Goal: Information Seeking & Learning: Learn about a topic

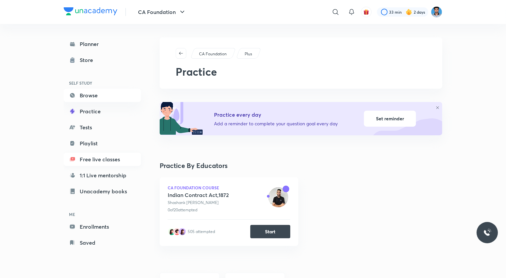
click at [101, 159] on link "Free live classes" at bounding box center [102, 159] width 77 height 13
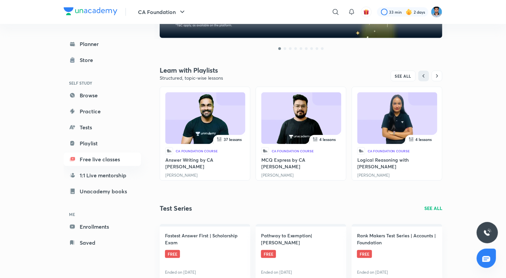
scroll to position [206, 0]
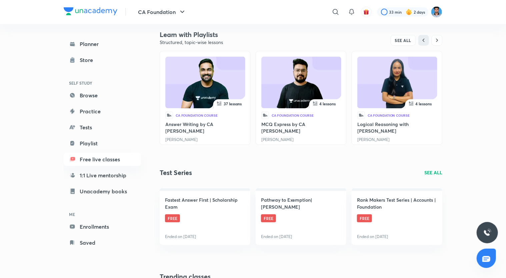
click at [369, 128] on h6 "Logical Reasoning with Shivani Ma'am" at bounding box center [396, 127] width 79 height 13
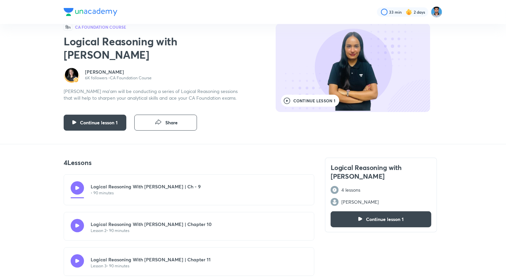
scroll to position [67, 0]
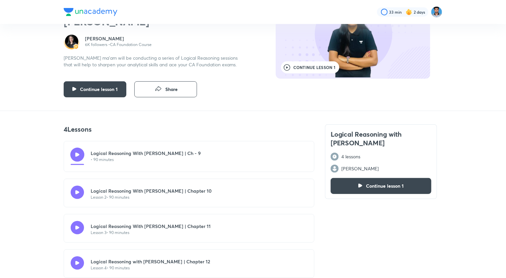
click at [77, 151] on button "button" at bounding box center [77, 155] width 14 height 14
click at [93, 19] on nav "33 min 2 days" at bounding box center [253, 12] width 378 height 24
click at [91, 14] on img at bounding box center [91, 12] width 54 height 8
click at [94, 13] on img at bounding box center [91, 12] width 54 height 8
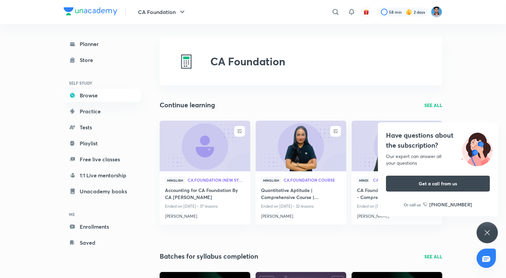
click at [483, 237] on div "Have questions about the subscription? Our expert can answer all your questions…" at bounding box center [486, 232] width 21 height 21
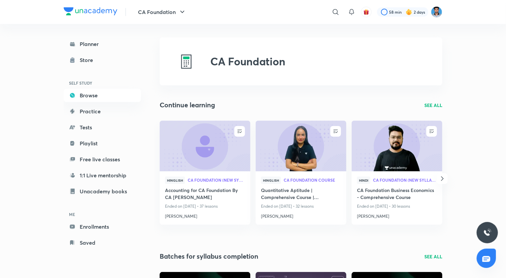
click at [437, 106] on p "SEE ALL" at bounding box center [433, 105] width 18 height 7
click at [436, 105] on p "SEE ALL" at bounding box center [433, 105] width 18 height 7
click at [441, 177] on icon "button" at bounding box center [442, 178] width 2 height 4
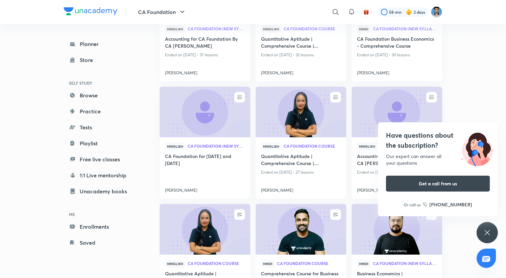
scroll to position [88, 0]
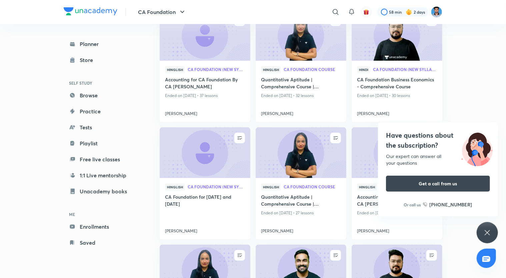
click at [486, 230] on icon at bounding box center [487, 232] width 8 height 8
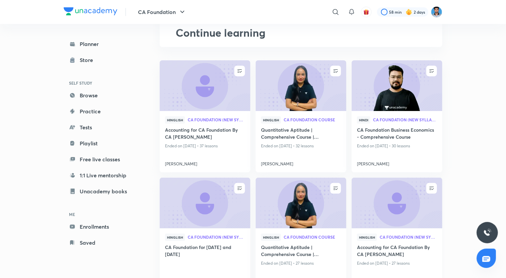
scroll to position [0, 0]
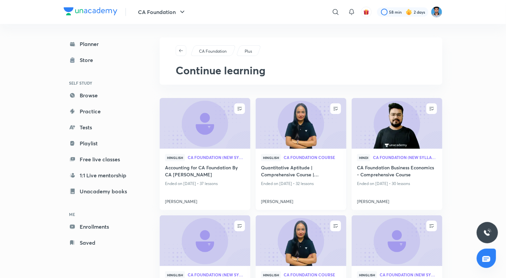
click at [298, 175] on h4 "Quantitative Aptitude | Comprehensive Course | Shivani Sharma" at bounding box center [301, 171] width 80 height 15
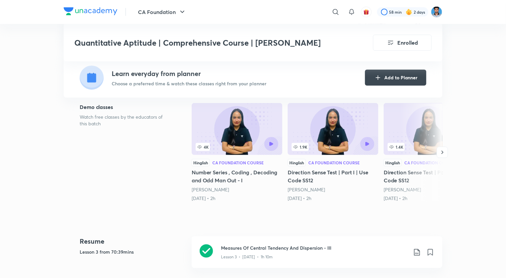
scroll to position [133, 0]
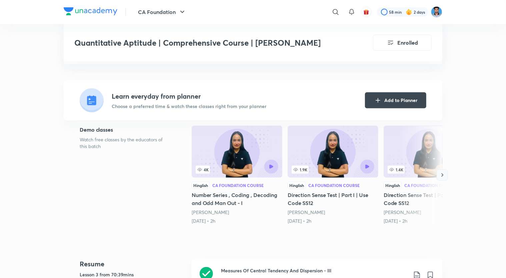
click at [443, 173] on icon "button" at bounding box center [442, 175] width 7 height 7
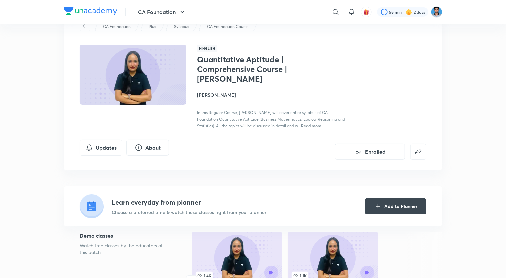
scroll to position [0, 0]
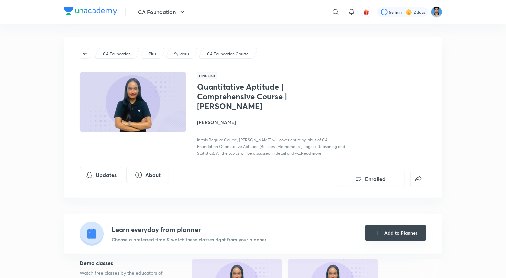
click at [396, 234] on button "Add to Planner" at bounding box center [395, 233] width 61 height 16
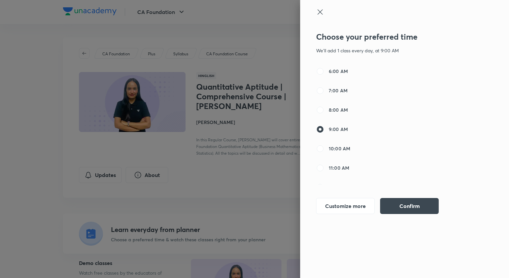
click at [319, 8] on icon at bounding box center [320, 12] width 8 height 8
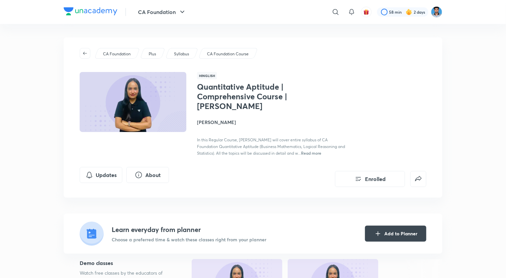
click at [100, 17] on div at bounding box center [91, 12] width 54 height 10
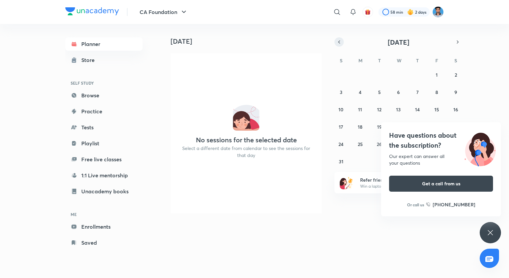
click at [341, 39] on icon "button" at bounding box center [338, 42] width 5 height 6
click at [490, 227] on div "Have questions about the subscription? Our expert can answer all your questions…" at bounding box center [490, 232] width 21 height 21
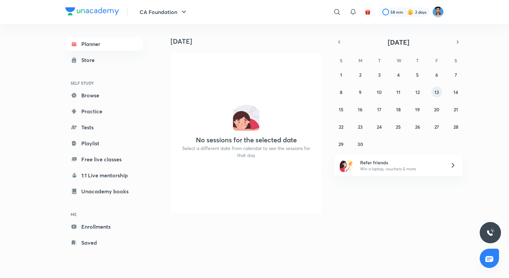
click at [433, 94] on button "13" at bounding box center [436, 92] width 11 height 11
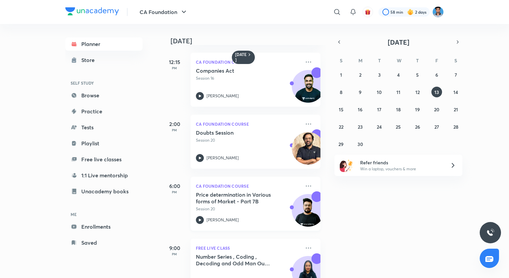
scroll to position [149, 0]
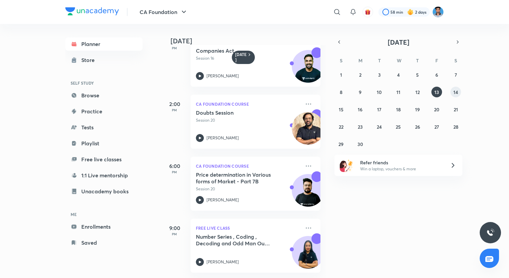
click at [456, 94] on abbr "14" at bounding box center [455, 92] width 5 height 6
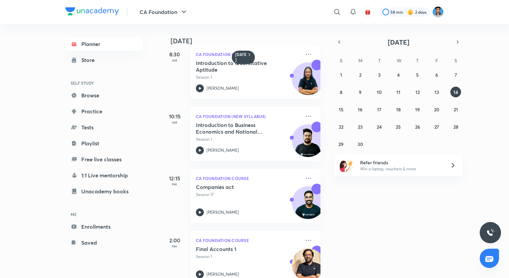
scroll to position [0, 0]
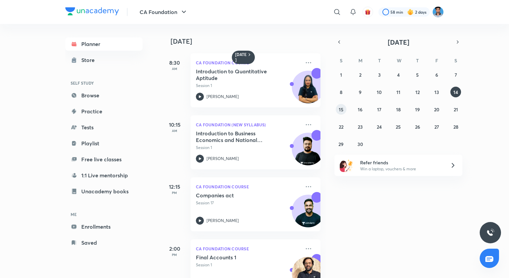
click at [342, 107] on abbr "15" at bounding box center [341, 109] width 5 height 6
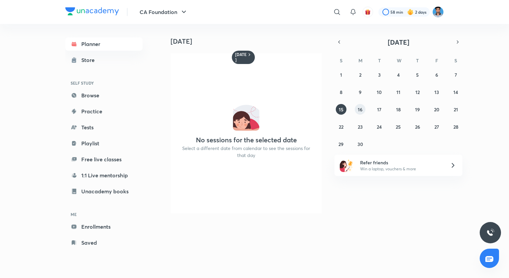
click at [355, 110] on button "16" at bounding box center [360, 109] width 11 height 11
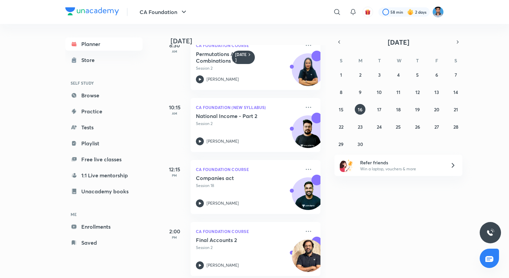
scroll to position [25, 0]
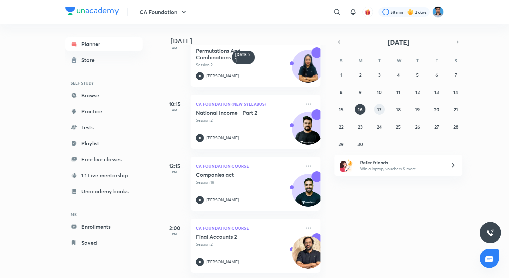
click at [379, 110] on abbr "17" at bounding box center [379, 109] width 4 height 6
click at [400, 112] on abbr "18" at bounding box center [398, 109] width 5 height 6
click at [416, 108] on abbr "19" at bounding box center [417, 109] width 5 height 6
click at [435, 110] on abbr "20" at bounding box center [436, 109] width 5 height 6
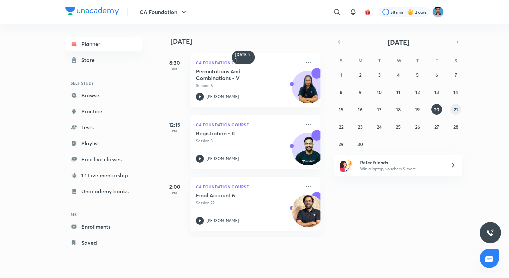
click at [458, 106] on abbr "21" at bounding box center [456, 109] width 4 height 6
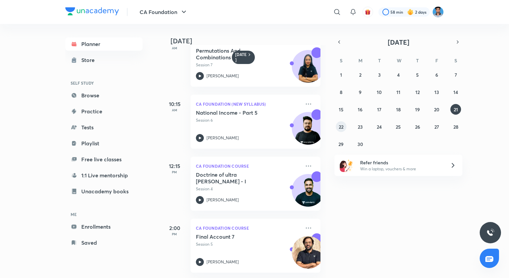
click at [336, 128] on button "22" at bounding box center [341, 126] width 11 height 11
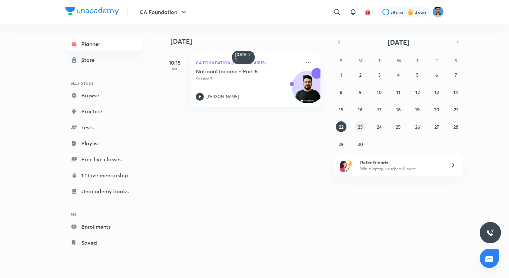
click at [355, 130] on div "1 2 3 4 5 6 7 8 9 10 11 12 13 14 15 16 17 18 19 20 21 22 23 24 25 26 27 28 29 3…" at bounding box center [398, 109] width 128 height 80
click at [360, 130] on button "23" at bounding box center [360, 126] width 11 height 11
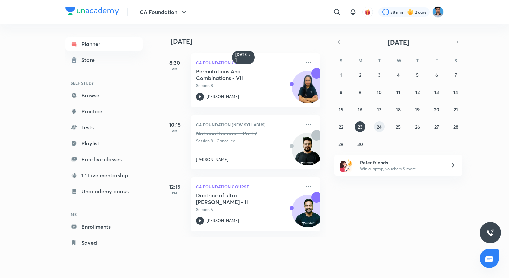
click at [375, 126] on button "24" at bounding box center [379, 126] width 11 height 11
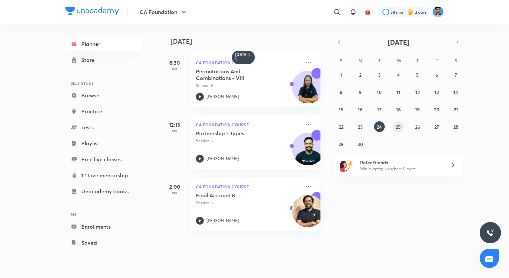
click at [401, 126] on button "25" at bounding box center [398, 126] width 11 height 11
click at [416, 125] on abbr "26" at bounding box center [417, 127] width 5 height 6
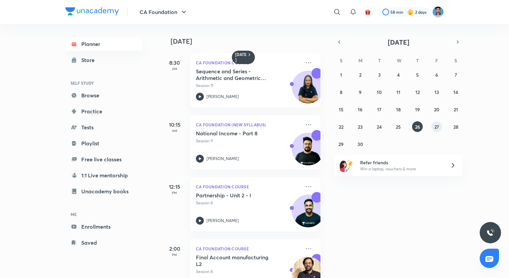
click at [433, 125] on button "27" at bounding box center [436, 126] width 11 height 11
click at [418, 125] on abbr "26" at bounding box center [417, 127] width 5 height 6
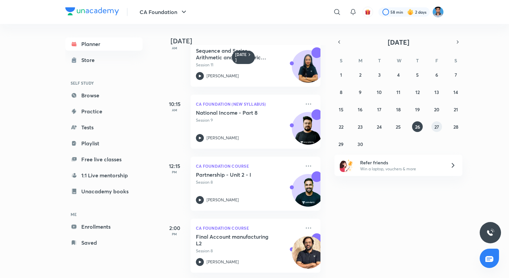
click at [433, 129] on button "27" at bounding box center [436, 126] width 11 height 11
click at [462, 125] on div "1 2 3 4 5 6 7 8 9 10 11 12 13 14 15 16 17 18 19 20 21 22 23 24 25 26 27 28 29 3…" at bounding box center [398, 109] width 128 height 80
click at [459, 125] on button "28" at bounding box center [455, 126] width 11 height 11
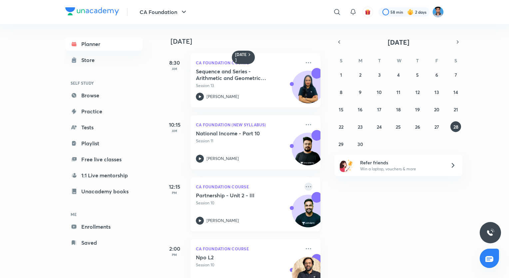
scroll to position [88, 0]
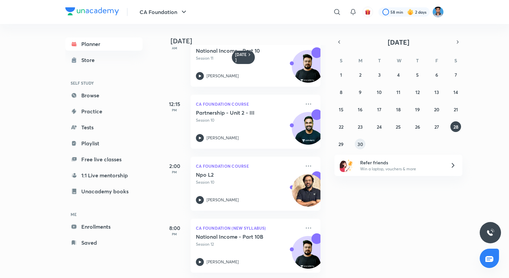
click at [362, 141] on abbr "30" at bounding box center [360, 144] width 6 height 6
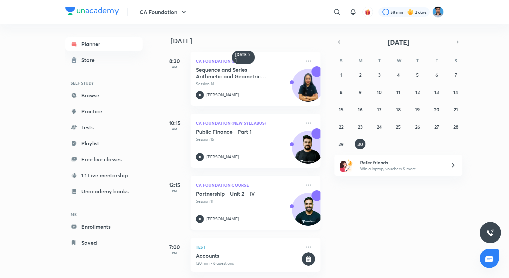
scroll to position [0, 0]
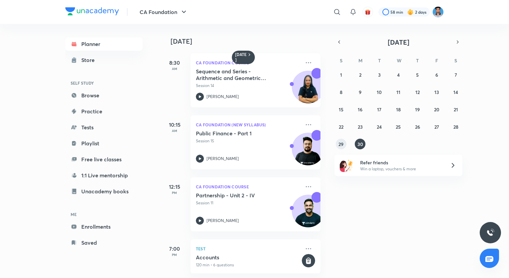
click at [341, 139] on button "29" at bounding box center [341, 144] width 11 height 11
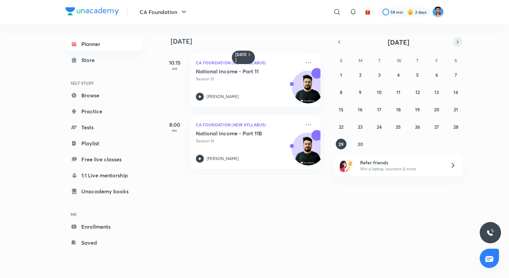
click at [457, 43] on icon "button" at bounding box center [457, 42] width 5 height 6
click at [374, 75] on button "1" at bounding box center [379, 74] width 11 height 11
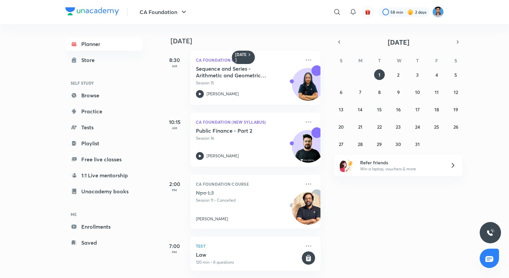
scroll to position [8, 0]
click at [396, 75] on button "2" at bounding box center [398, 74] width 11 height 11
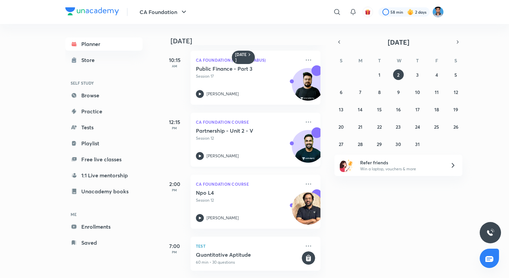
scroll to position [0, 0]
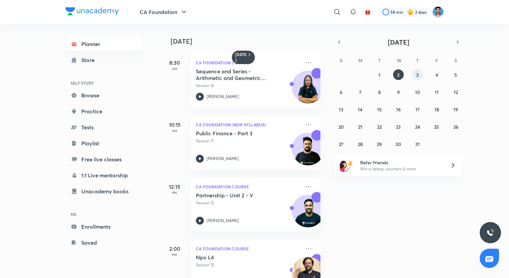
click at [420, 73] on button "3" at bounding box center [417, 74] width 11 height 11
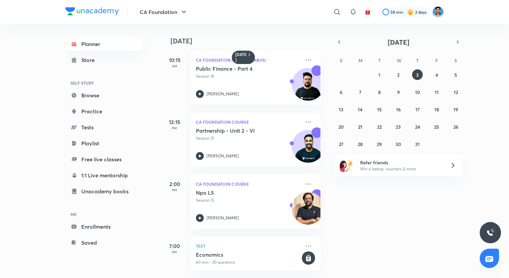
scroll to position [8, 0]
click at [439, 73] on button "4" at bounding box center [436, 74] width 11 height 11
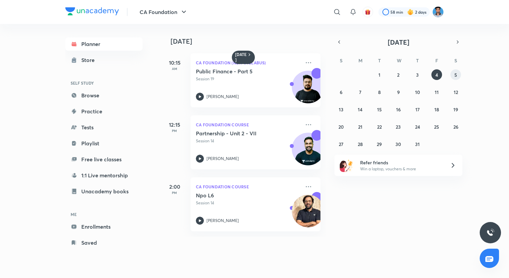
click at [454, 75] on button "5" at bounding box center [455, 74] width 11 height 11
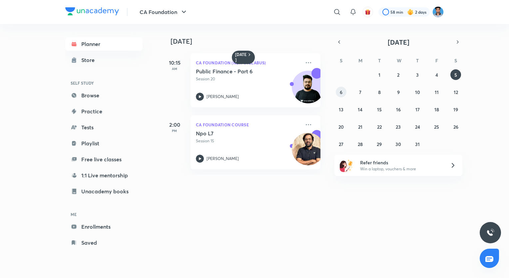
click at [340, 95] on abbr "6" at bounding box center [341, 92] width 3 height 6
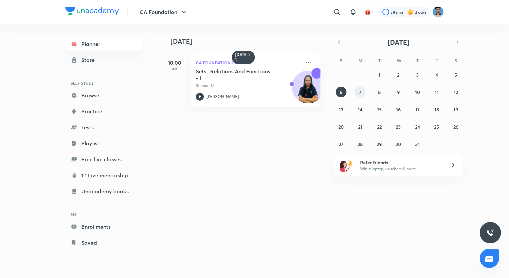
click at [357, 96] on button "7" at bounding box center [360, 92] width 11 height 11
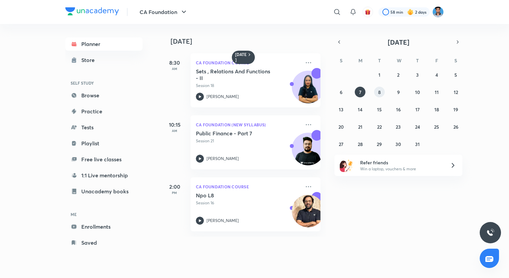
click at [375, 94] on button "8" at bounding box center [379, 92] width 11 height 11
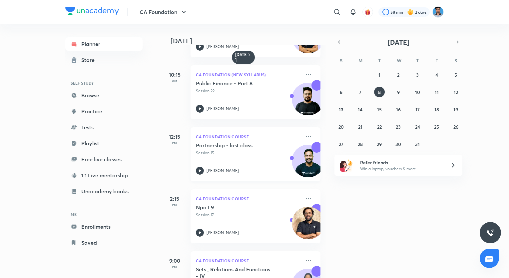
scroll to position [88, 0]
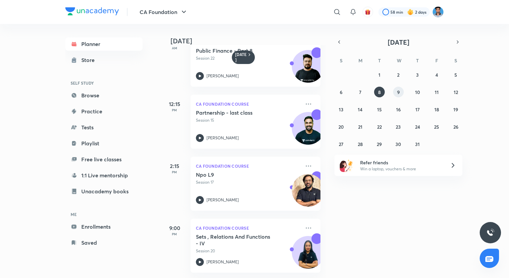
click at [402, 96] on div "29 30 1 2 3 4 5 6 7 8 9 10 11 12 13 14 15 16 17 18 19 20 21 22 23 24 25 26 27 2…" at bounding box center [398, 109] width 128 height 80
click at [402, 89] on button "9" at bounding box center [398, 92] width 11 height 11
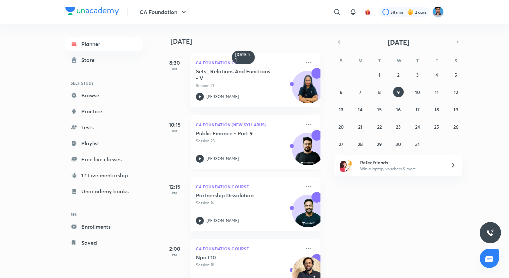
scroll to position [25, 0]
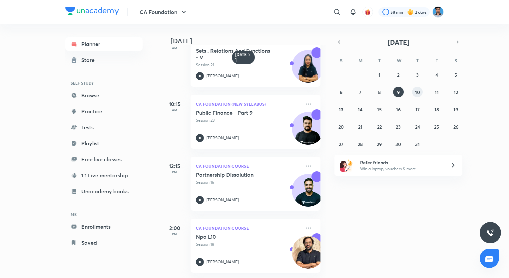
click at [415, 89] on abbr "10" at bounding box center [417, 92] width 5 height 6
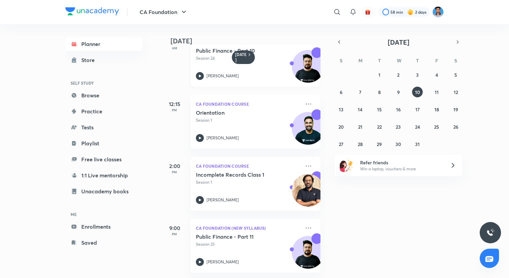
scroll to position [88, 0]
click at [435, 95] on button "11" at bounding box center [436, 92] width 11 height 11
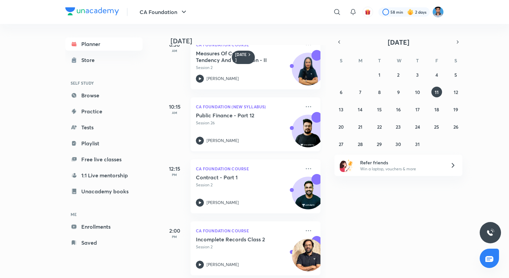
scroll to position [25, 0]
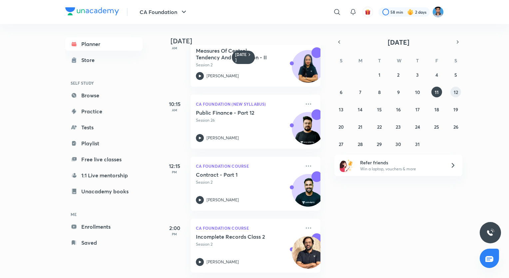
click at [455, 93] on abbr "12" at bounding box center [456, 92] width 4 height 6
click at [345, 111] on button "13" at bounding box center [341, 109] width 11 height 11
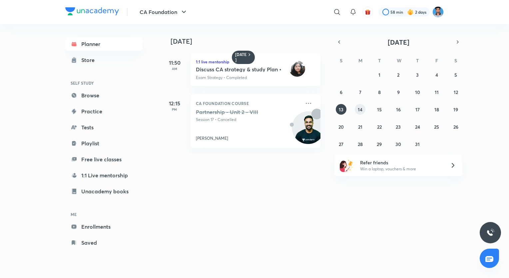
click at [360, 108] on abbr "14" at bounding box center [360, 109] width 5 height 6
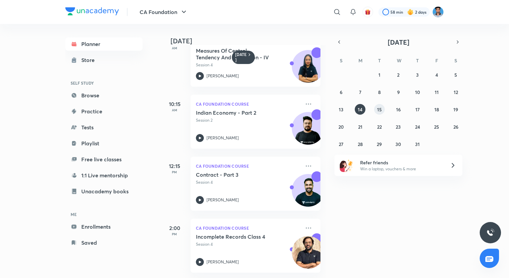
click at [376, 110] on button "15" at bounding box center [379, 109] width 11 height 11
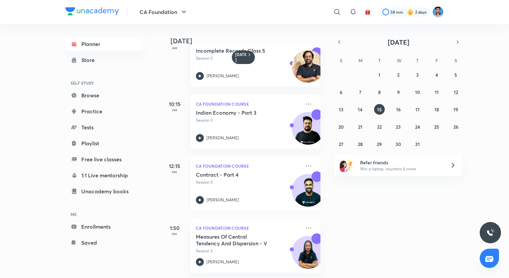
scroll to position [0, 0]
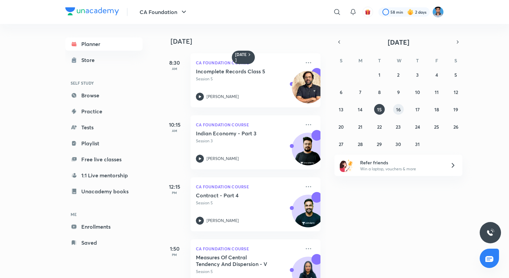
click at [398, 114] on button "16" at bounding box center [398, 109] width 11 height 11
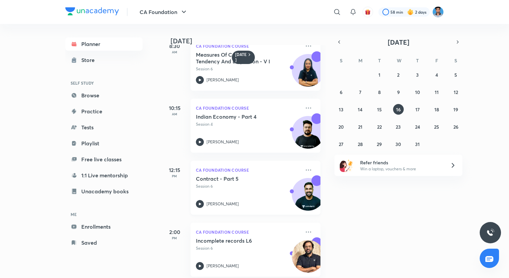
scroll to position [25, 0]
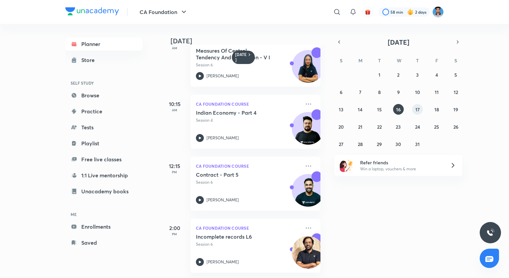
click at [418, 112] on abbr "17" at bounding box center [417, 109] width 4 height 6
click at [436, 107] on abbr "18" at bounding box center [436, 109] width 5 height 6
click at [457, 110] on abbr "19" at bounding box center [455, 109] width 5 height 6
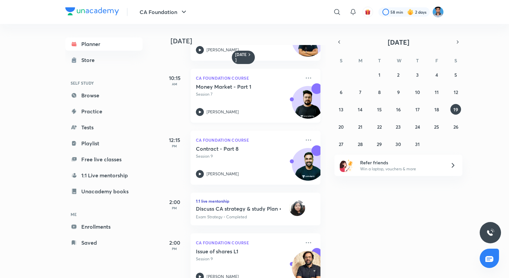
scroll to position [66, 0]
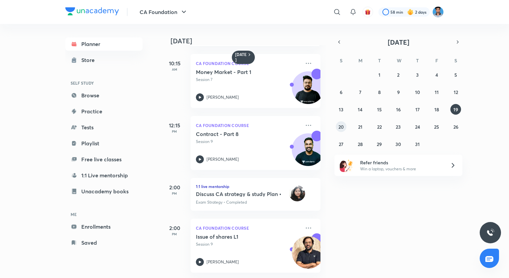
click at [340, 129] on abbr "20" at bounding box center [340, 127] width 5 height 6
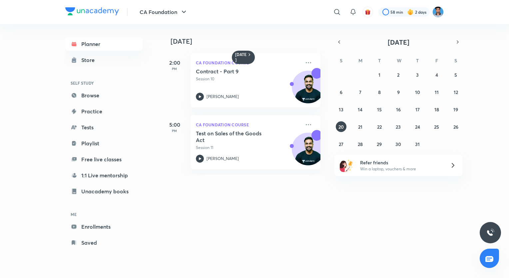
click at [354, 128] on div "29 30 1 2 3 4 5 6 7 8 9 10 11 12 13 14 15 16 17 18 19 20 21 22 23 24 25 26 27 2…" at bounding box center [398, 109] width 128 height 80
click at [359, 129] on abbr "21" at bounding box center [360, 127] width 4 height 6
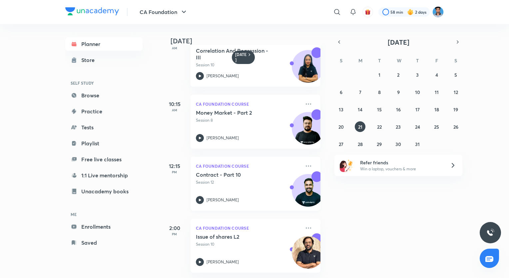
scroll to position [25, 0]
click at [378, 130] on button "22" at bounding box center [379, 126] width 11 height 11
click at [395, 124] on button "23" at bounding box center [398, 126] width 11 height 11
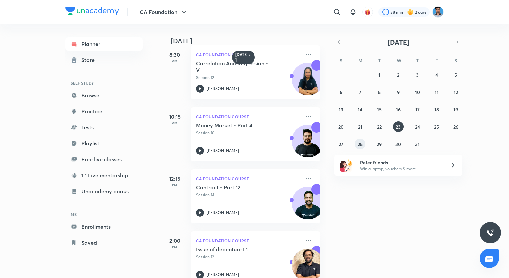
scroll to position [0, 0]
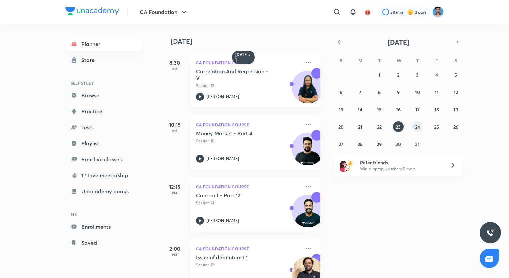
click at [422, 124] on button "24" at bounding box center [417, 126] width 11 height 11
click at [433, 127] on button "25" at bounding box center [436, 126] width 11 height 11
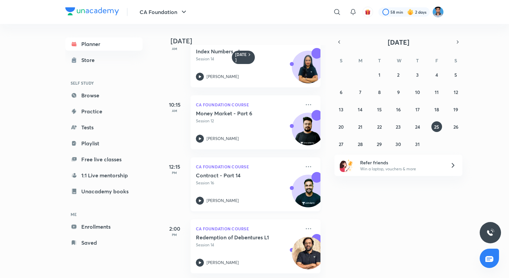
scroll to position [25, 0]
click at [457, 125] on abbr "26" at bounding box center [455, 127] width 5 height 6
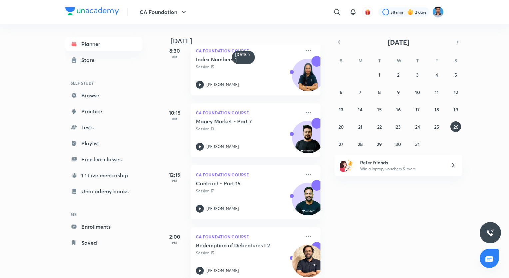
scroll to position [0, 0]
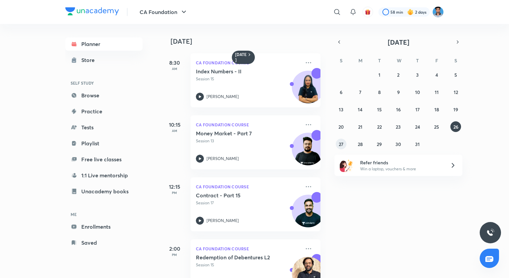
click at [339, 144] on abbr "27" at bounding box center [341, 144] width 5 height 6
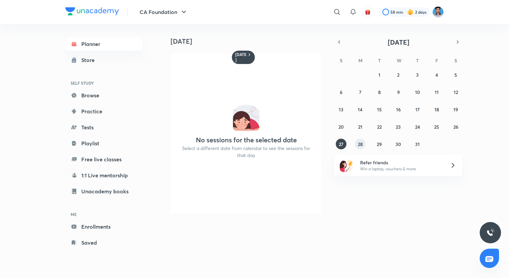
click at [358, 146] on abbr "28" at bounding box center [360, 144] width 5 height 6
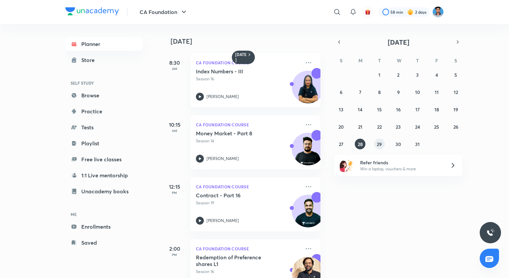
click at [377, 144] on abbr "29" at bounding box center [379, 144] width 5 height 6
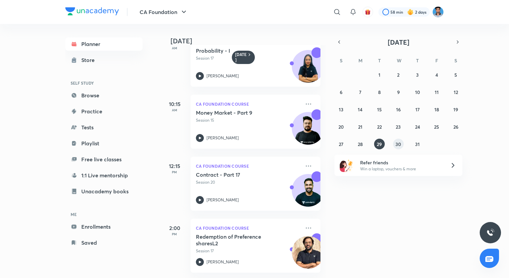
click at [399, 145] on abbr "30" at bounding box center [398, 144] width 6 height 6
click at [423, 143] on div "29 30 1 2 3 4 5 6 7 8 9 10 11 12 13 14 15 16 17 18 19 20 21 22 23 24 25 26 27 2…" at bounding box center [398, 109] width 128 height 80
click at [420, 142] on button "31" at bounding box center [417, 144] width 11 height 11
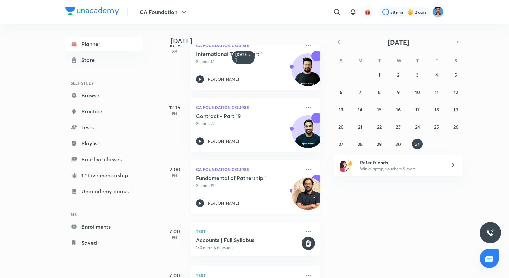
scroll to position [113, 0]
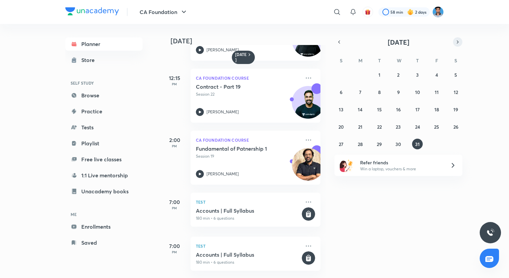
click at [456, 39] on icon "button" at bounding box center [457, 42] width 5 height 6
click at [434, 74] on button "1" at bounding box center [436, 74] width 11 height 11
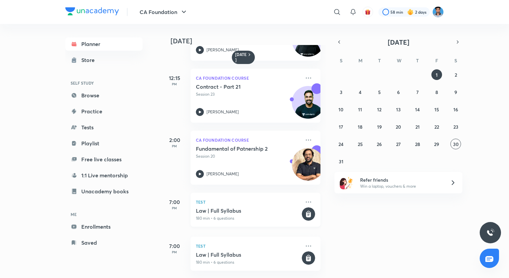
scroll to position [0, 0]
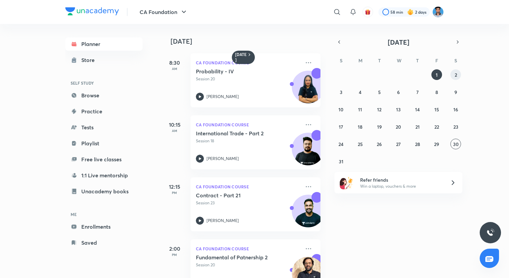
click at [456, 75] on abbr "2" at bounding box center [456, 75] width 2 height 6
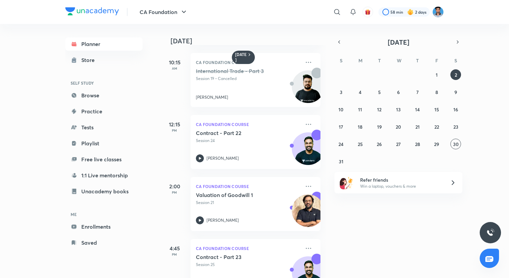
scroll to position [176, 0]
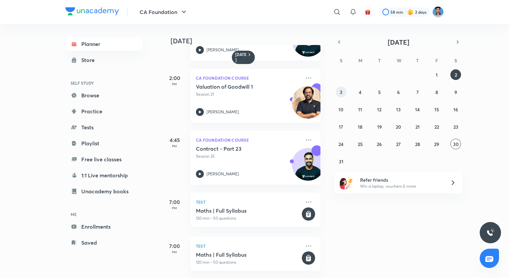
click at [339, 97] on button "3" at bounding box center [341, 92] width 11 height 11
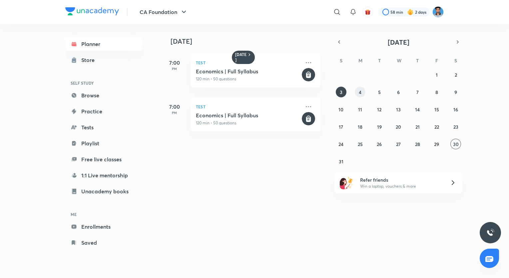
click at [359, 95] on button "4" at bounding box center [360, 92] width 11 height 11
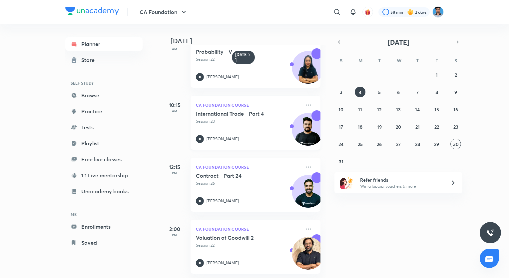
scroll to position [25, 0]
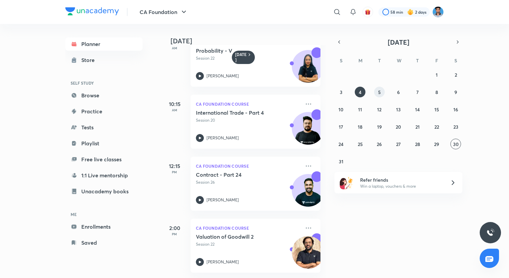
click at [374, 94] on button "5" at bounding box center [379, 92] width 11 height 11
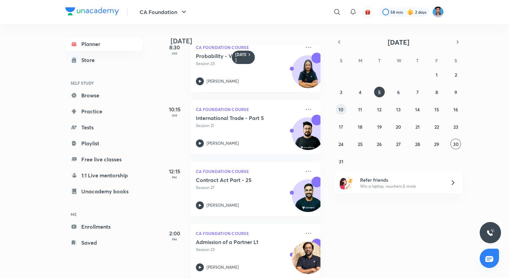
scroll to position [0, 0]
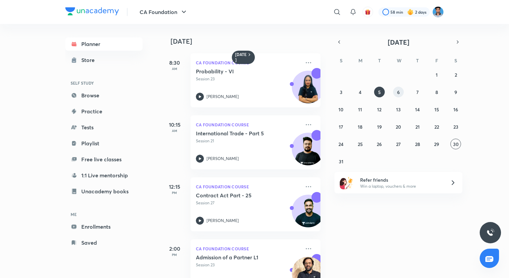
click at [397, 93] on abbr "6" at bounding box center [398, 92] width 3 height 6
click at [420, 90] on button "7" at bounding box center [417, 92] width 11 height 11
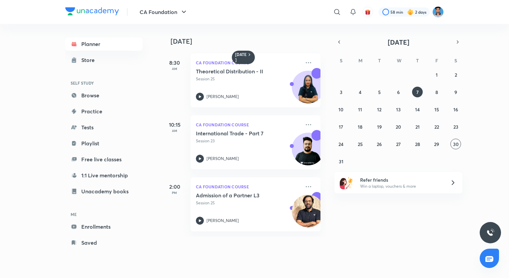
click at [438, 98] on div "27 28 29 30 31 1 2 3 4 5 6 7 8 9 10 11 12 13 14 15 16 17 18 19 20 21 22 23 24 2…" at bounding box center [398, 117] width 128 height 97
click at [440, 96] on button "8" at bounding box center [436, 92] width 11 height 11
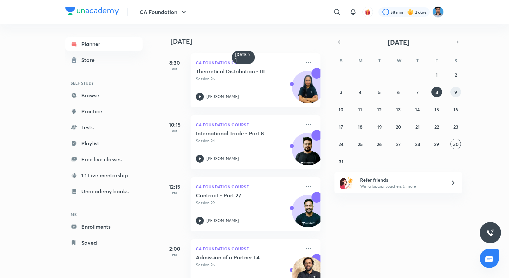
click at [452, 93] on button "9" at bounding box center [455, 92] width 11 height 11
click at [343, 107] on abbr "10" at bounding box center [340, 109] width 5 height 6
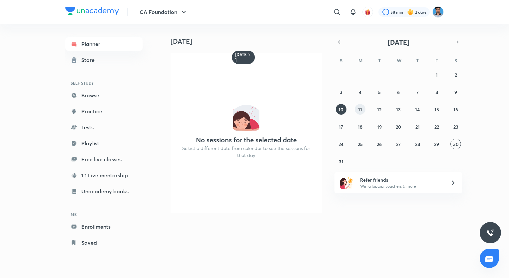
click at [357, 109] on button "11" at bounding box center [360, 109] width 11 height 11
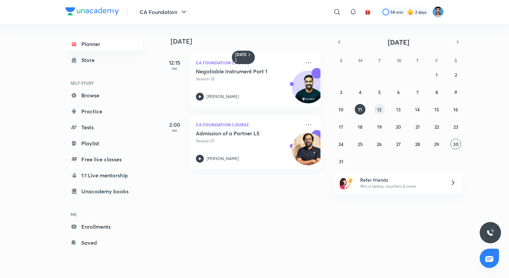
click at [377, 110] on button "12" at bounding box center [379, 109] width 11 height 11
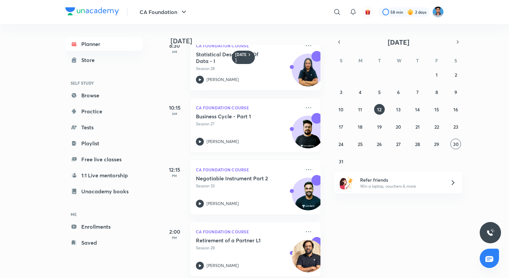
scroll to position [25, 0]
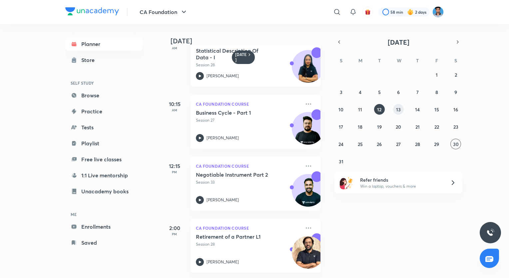
click at [395, 107] on button "13" at bounding box center [398, 109] width 11 height 11
click at [415, 112] on abbr "14" at bounding box center [417, 109] width 5 height 6
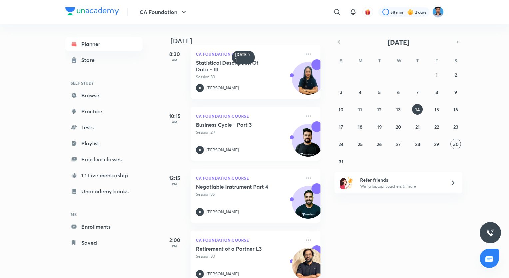
scroll to position [0, 0]
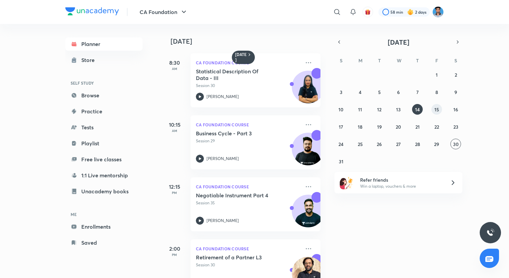
click at [437, 108] on abbr "15" at bounding box center [436, 109] width 5 height 6
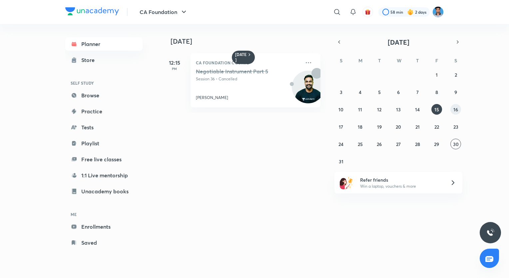
click at [453, 113] on button "16" at bounding box center [455, 109] width 11 height 11
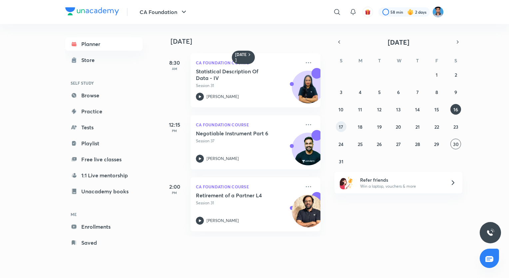
click at [343, 125] on button "17" at bounding box center [341, 126] width 11 height 11
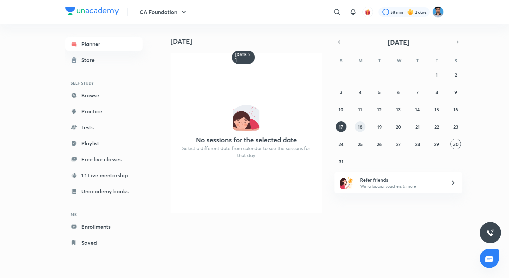
click at [359, 126] on abbr "18" at bounding box center [360, 127] width 5 height 6
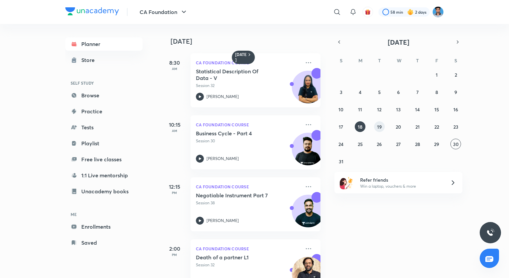
click at [380, 131] on button "19" at bounding box center [379, 126] width 11 height 11
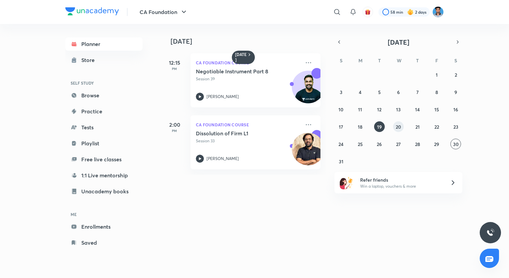
click at [396, 128] on abbr "20" at bounding box center [398, 127] width 5 height 6
click at [420, 126] on button "21" at bounding box center [417, 126] width 11 height 11
click at [438, 127] on abbr "22" at bounding box center [436, 127] width 5 height 6
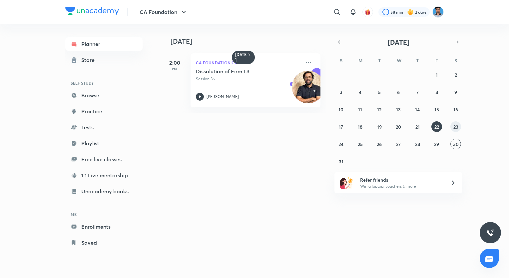
click at [456, 126] on abbr "23" at bounding box center [455, 127] width 5 height 6
click at [337, 141] on button "24" at bounding box center [341, 144] width 11 height 11
click at [358, 143] on abbr "25" at bounding box center [360, 144] width 5 height 6
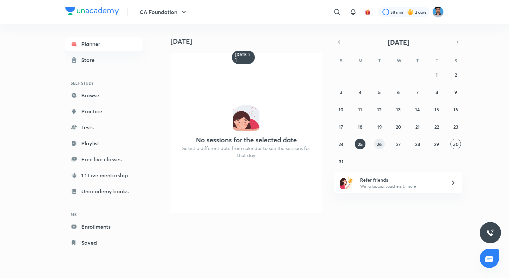
click at [375, 143] on button "26" at bounding box center [379, 144] width 11 height 11
click at [397, 145] on abbr "27" at bounding box center [398, 144] width 5 height 6
click at [418, 144] on abbr "28" at bounding box center [417, 144] width 5 height 6
click at [489, 229] on img at bounding box center [490, 232] width 8 height 8
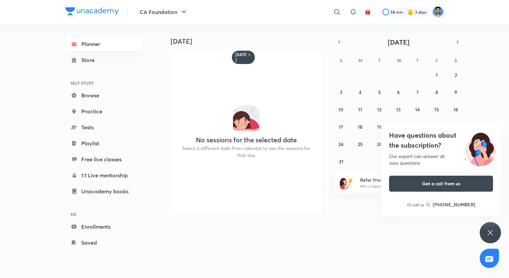
click at [490, 233] on icon at bounding box center [490, 232] width 5 height 5
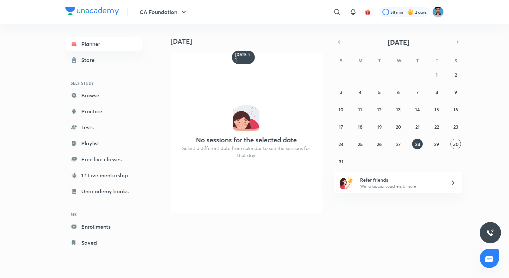
click at [490, 260] on icon at bounding box center [489, 259] width 8 height 8
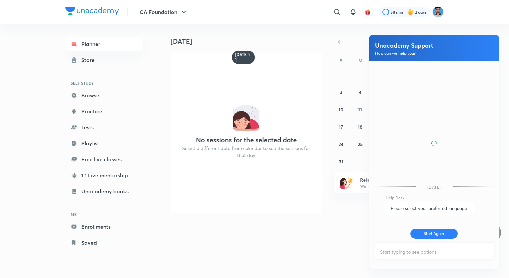
scroll to position [210, 0]
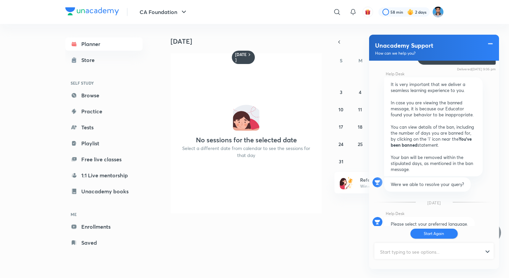
click at [424, 233] on button "Start Again" at bounding box center [434, 233] width 48 height 10
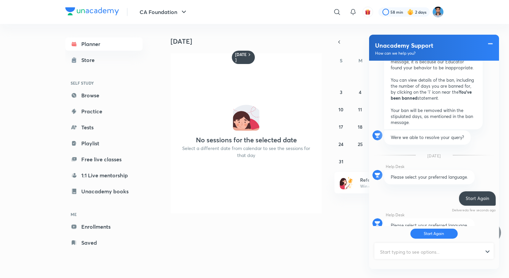
scroll to position [257, 0]
click at [419, 259] on input "text" at bounding box center [431, 251] width 112 height 16
click at [417, 255] on input "text" at bounding box center [431, 251] width 112 height 16
click at [489, 251] on div at bounding box center [434, 251] width 118 height 16
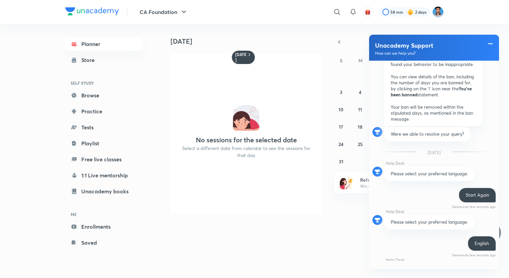
scroll to position [377, 0]
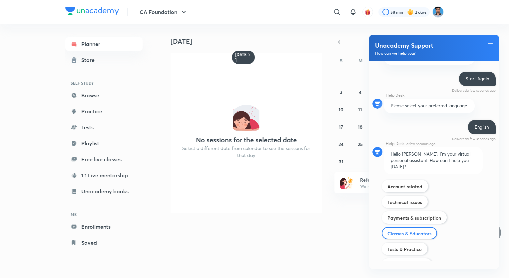
click at [400, 227] on div "Classes & Educators" at bounding box center [409, 233] width 55 height 12
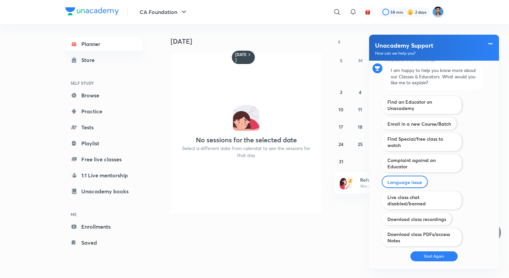
scroll to position [521, 0]
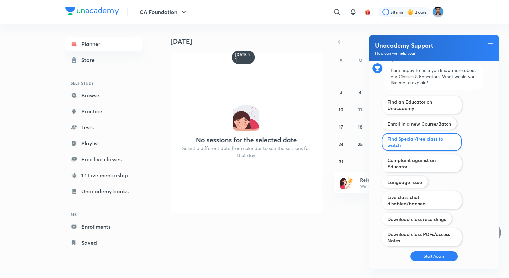
click at [401, 136] on label "Find Special/free class to watch" at bounding box center [421, 142] width 69 height 13
click at [0, 0] on input "Payments & subscription" at bounding box center [0, 0] width 0 height 0
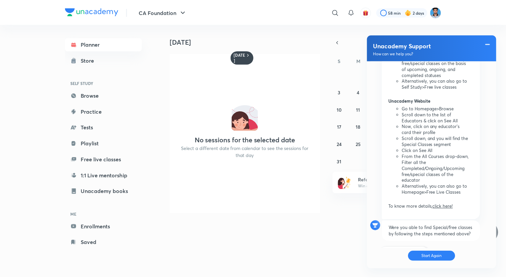
scroll to position [637, 0]
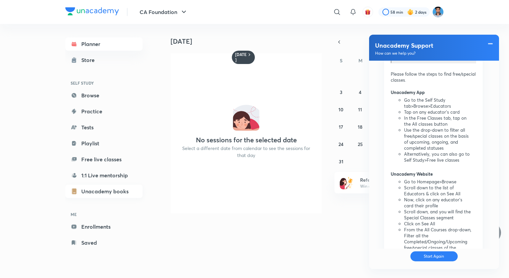
click at [87, 194] on link "Unacademy books" at bounding box center [103, 191] width 77 height 13
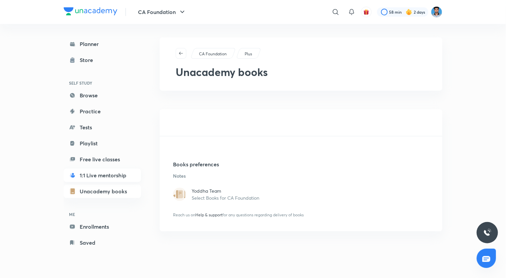
click at [86, 177] on link "1:1 Live mentorship" at bounding box center [102, 175] width 77 height 13
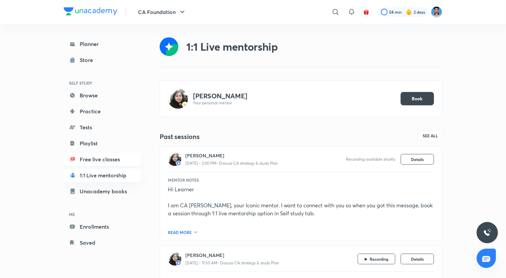
click at [96, 158] on link "Free live classes" at bounding box center [102, 159] width 77 height 13
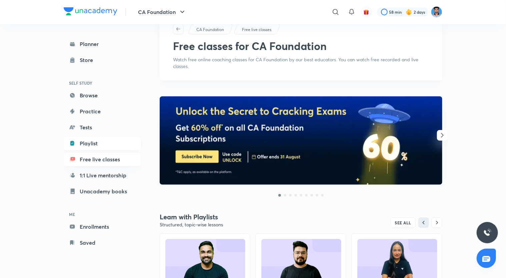
scroll to position [33, 0]
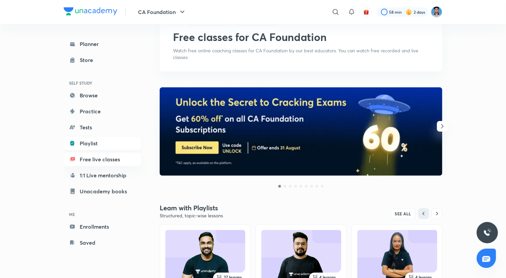
click at [99, 145] on link "Playlist" at bounding box center [102, 143] width 77 height 13
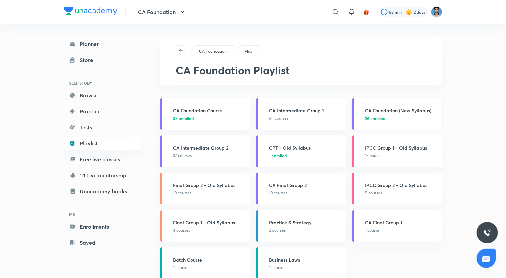
click at [394, 111] on h3 "CA Foundation (New Syllabus)" at bounding box center [401, 110] width 73 height 7
click at [381, 109] on h3 "CA Foundation (New Syllabus)" at bounding box center [401, 110] width 73 height 7
click at [374, 114] on div "CA Foundation (New Syllabus) 26 enrolled" at bounding box center [401, 114] width 73 height 14
click at [374, 117] on span "26 enrolled" at bounding box center [375, 118] width 20 height 6
click at [203, 118] on p "35 enrolled" at bounding box center [209, 118] width 73 height 6
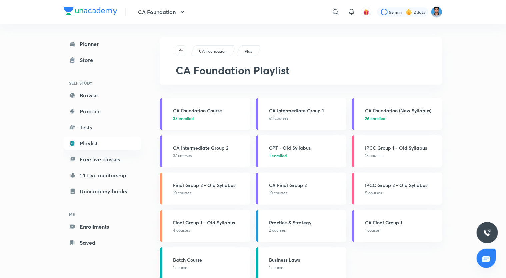
click at [203, 118] on p "35 enrolled" at bounding box center [209, 118] width 73 height 6
click at [188, 113] on h3 "CA Foundation Course" at bounding box center [209, 110] width 73 height 7
drag, startPoint x: 190, startPoint y: 108, endPoint x: 187, endPoint y: 110, distance: 4.3
click at [187, 110] on h3 "CA Foundation Course" at bounding box center [209, 110] width 73 height 7
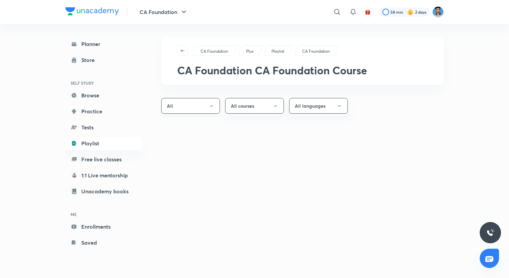
click at [197, 108] on button "All" at bounding box center [190, 106] width 59 height 16
click at [173, 139] on span "Completed" at bounding box center [191, 138] width 50 height 7
click at [252, 108] on button "All courses" at bounding box center [254, 106] width 59 height 16
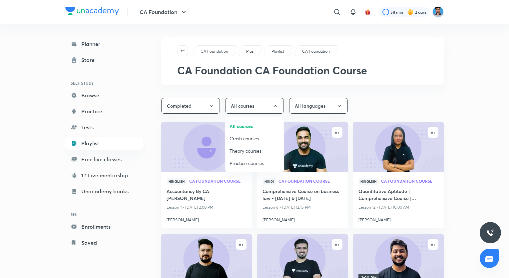
click at [489, 179] on div at bounding box center [254, 139] width 509 height 278
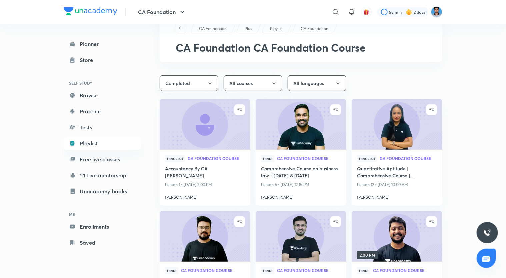
scroll to position [33, 0]
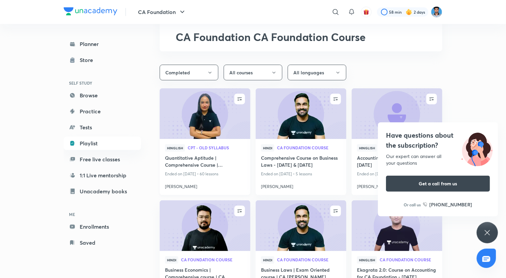
click at [187, 163] on h4 "Quantitative Aptitude | Comprehensive Course | Shivani Sharma" at bounding box center [205, 161] width 80 height 15
click at [488, 228] on icon at bounding box center [487, 232] width 8 height 8
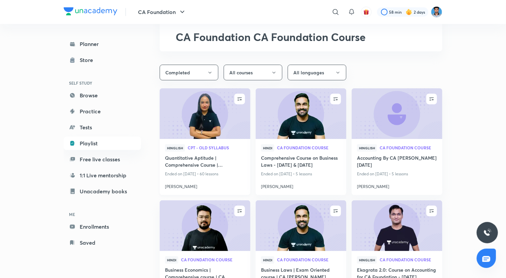
click at [188, 161] on h4 "Quantitative Aptitude | Comprehensive Course | Shivani Sharma" at bounding box center [205, 161] width 80 height 15
click at [176, 162] on h4 "Quantitative Aptitude | Comprehensive Course | Shivani Sharma" at bounding box center [205, 161] width 80 height 15
click at [194, 169] on h4 "Quantitative Aptitude | Comprehensive Course | Shivani Sharma" at bounding box center [205, 161] width 80 height 15
click at [191, 150] on link "CPT - Old Syllabus" at bounding box center [216, 148] width 57 height 5
click at [202, 121] on img at bounding box center [205, 114] width 92 height 52
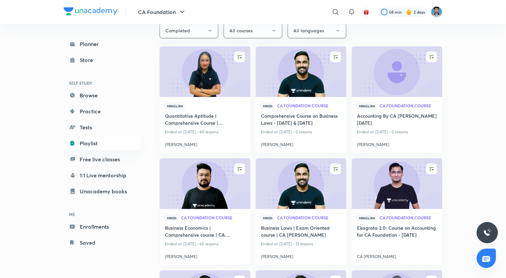
scroll to position [0, 0]
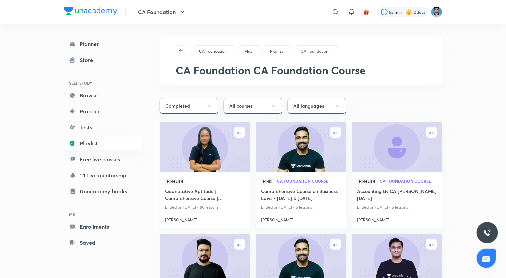
click at [209, 151] on img at bounding box center [205, 147] width 92 height 52
click at [177, 178] on span "Hinglish" at bounding box center [175, 181] width 20 height 7
click at [242, 130] on icon "button" at bounding box center [239, 132] width 7 height 7
click at [232, 132] on div "ENROLL" at bounding box center [226, 132] width 20 height 11
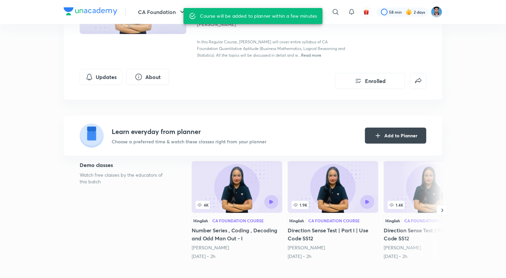
scroll to position [133, 0]
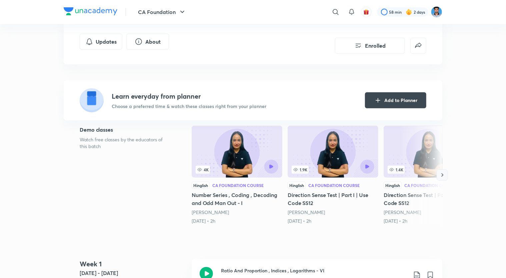
click at [440, 178] on icon "button" at bounding box center [442, 175] width 7 height 7
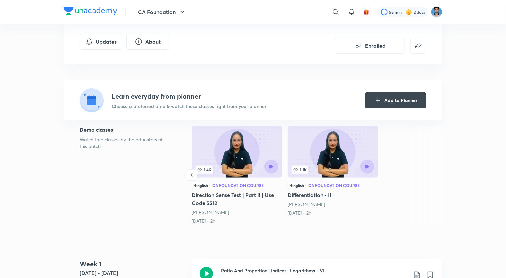
click at [440, 178] on div at bounding box center [420, 175] width 43 height 99
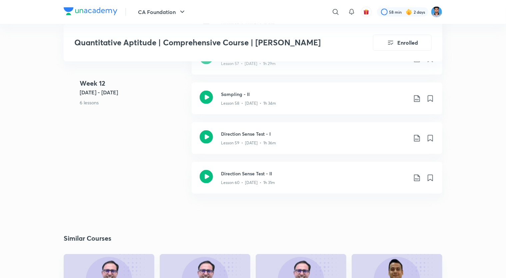
scroll to position [2931, 0]
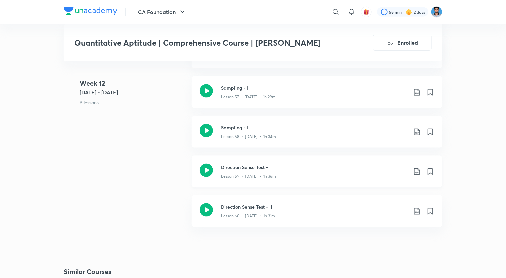
click at [232, 168] on h3 "Direction Sense Test - I" at bounding box center [314, 167] width 187 height 7
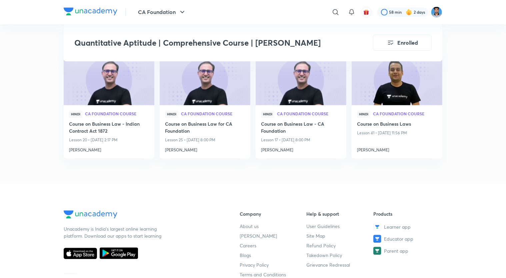
scroll to position [2997, 0]
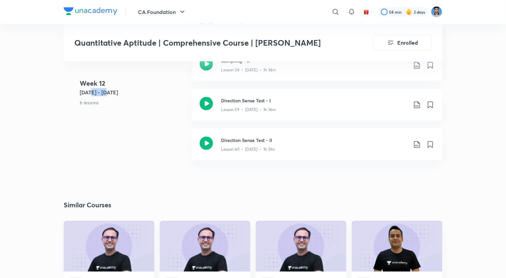
drag, startPoint x: 91, startPoint y: 93, endPoint x: 108, endPoint y: 92, distance: 17.0
click at [109, 92] on h5 "Mar 10 - 16" at bounding box center [133, 92] width 107 height 8
drag, startPoint x: 108, startPoint y: 92, endPoint x: 93, endPoint y: 94, distance: 14.8
click at [93, 94] on h5 "Mar 10 - 16" at bounding box center [133, 92] width 107 height 8
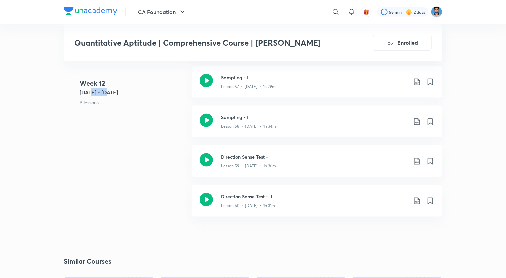
scroll to position [2931, 0]
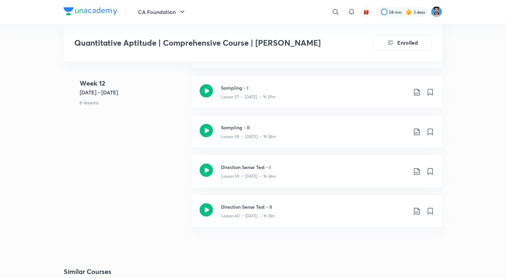
click at [159, 147] on div "Week 12 Mar 10 - 16 6 lessons Statistical Description Of Data -III Lesson 55 • …" at bounding box center [253, 116] width 378 height 238
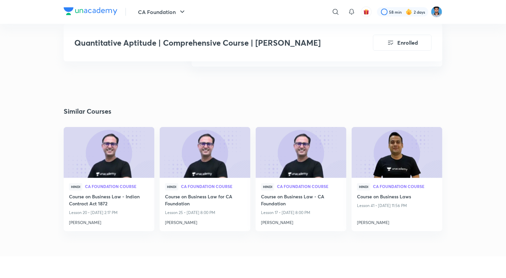
scroll to position [2891, 0]
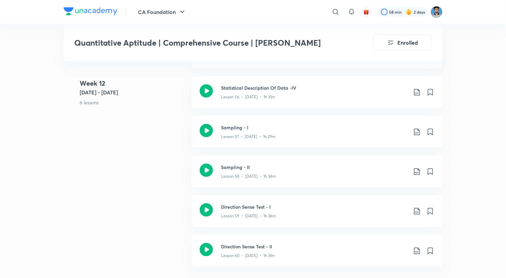
click at [437, 15] on img at bounding box center [436, 11] width 11 height 11
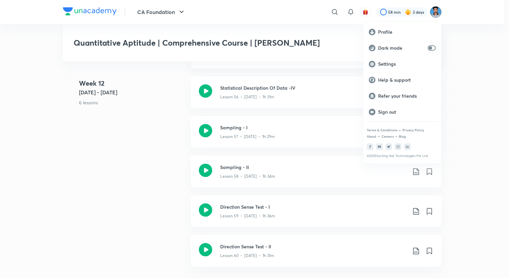
click at [64, 125] on div at bounding box center [254, 139] width 509 height 278
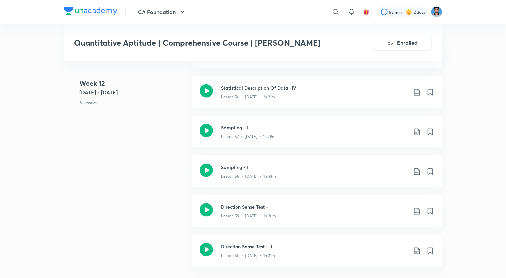
click at [106, 10] on img at bounding box center [91, 11] width 54 height 8
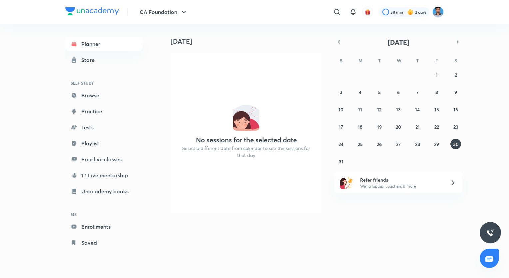
click at [101, 234] on div "Planner Store SELF STUDY Browse Practice Tests Playlist Free live classes 1:1 L…" at bounding box center [103, 143] width 77 height 212
click at [101, 229] on link "Enrollments" at bounding box center [103, 226] width 77 height 13
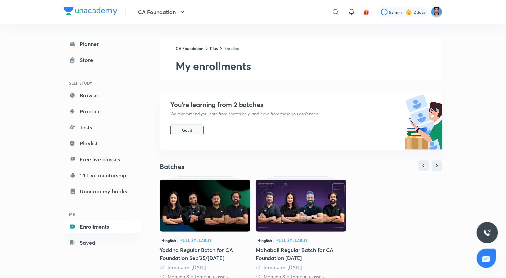
click at [184, 129] on span "Got it" at bounding box center [187, 129] width 10 height 5
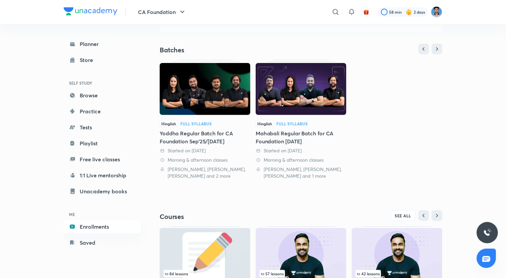
scroll to position [67, 0]
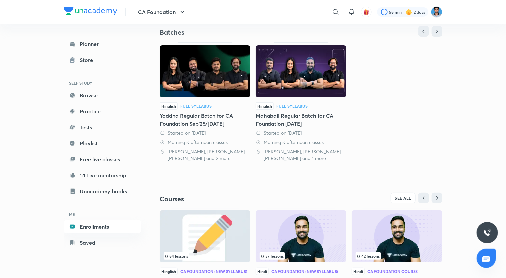
click at [188, 112] on div "Yoddha Regular Batch for CA Foundation Sep'25/[DATE]" at bounding box center [205, 120] width 91 height 16
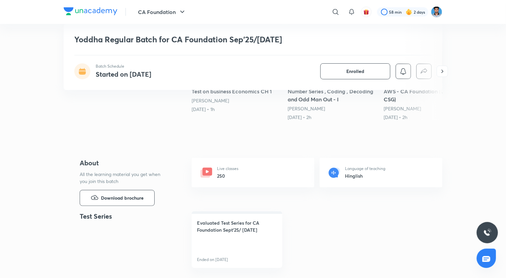
scroll to position [200, 0]
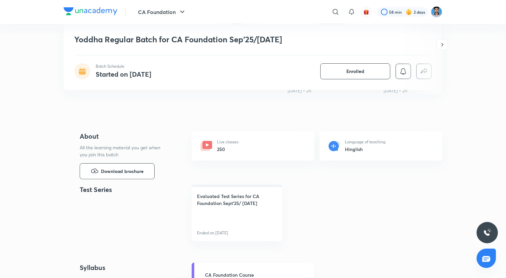
click at [230, 142] on p "Live classes" at bounding box center [227, 142] width 21 height 6
click at [346, 143] on p "Language of teaching" at bounding box center [365, 142] width 40 height 6
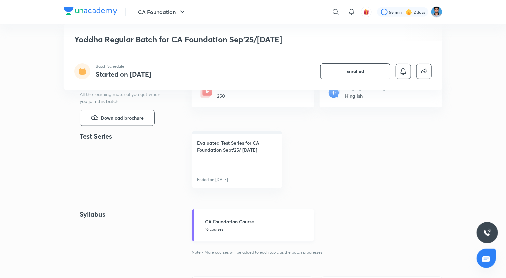
scroll to position [300, 0]
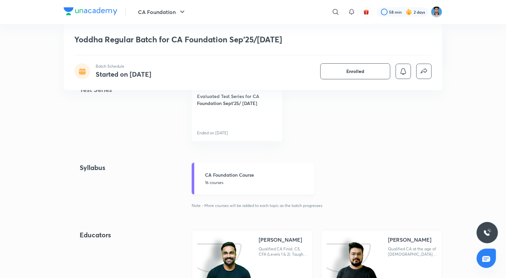
click at [234, 176] on h5 "CA Foundation Course" at bounding box center [257, 174] width 105 height 7
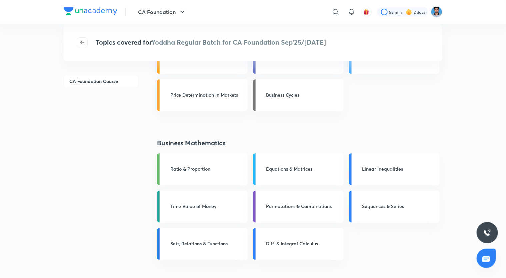
scroll to position [100, 0]
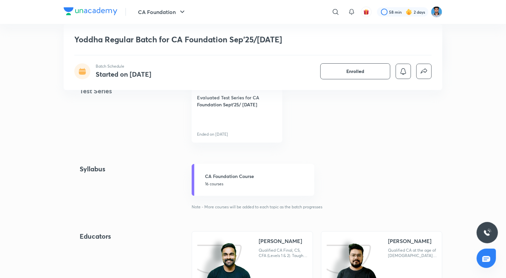
scroll to position [200, 0]
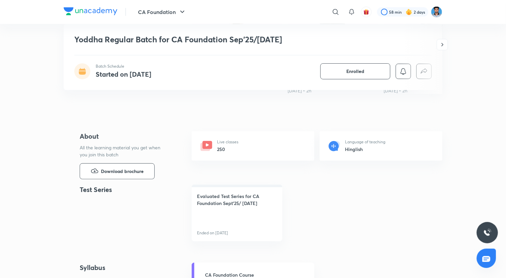
click at [84, 10] on img at bounding box center [91, 11] width 54 height 8
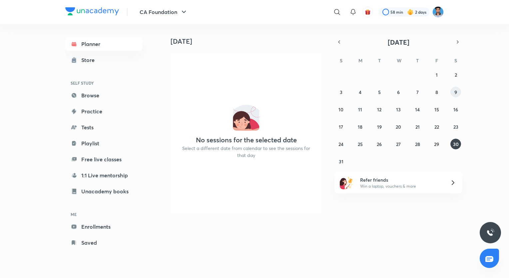
click at [459, 89] on button "9" at bounding box center [455, 92] width 11 height 11
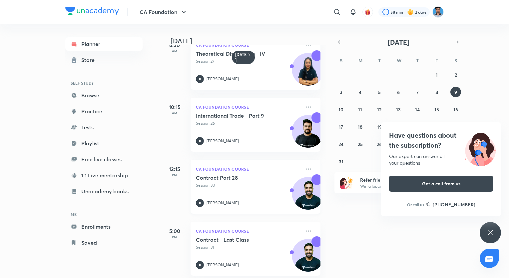
scroll to position [25, 0]
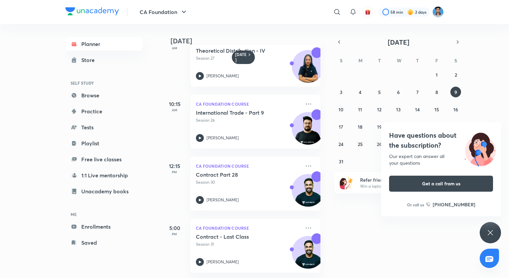
click at [491, 229] on icon at bounding box center [490, 232] width 8 height 8
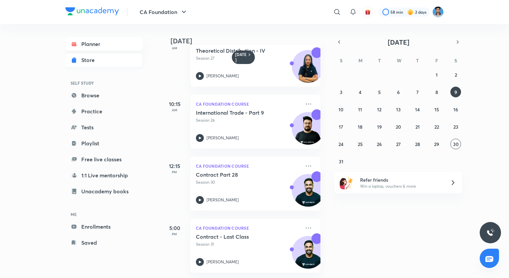
click at [85, 60] on div "Store" at bounding box center [89, 60] width 17 height 8
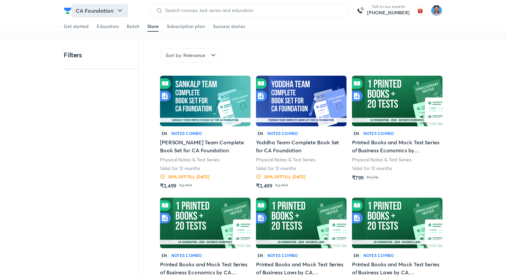
click at [87, 8] on button "CA Foundation" at bounding box center [100, 10] width 56 height 13
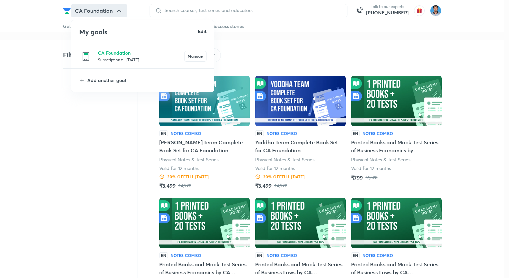
click at [67, 10] on div at bounding box center [254, 139] width 509 height 278
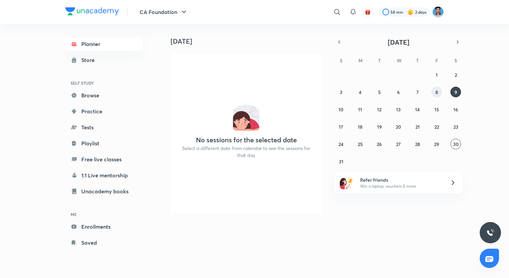
click at [441, 89] on button "8" at bounding box center [436, 92] width 11 height 11
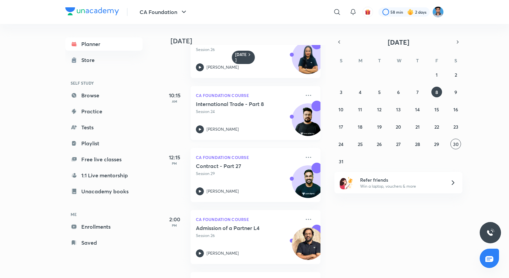
scroll to position [88, 0]
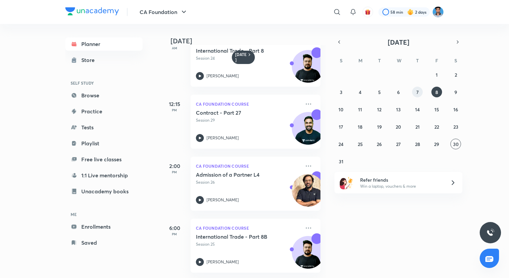
click at [414, 94] on button "7" at bounding box center [417, 92] width 11 height 11
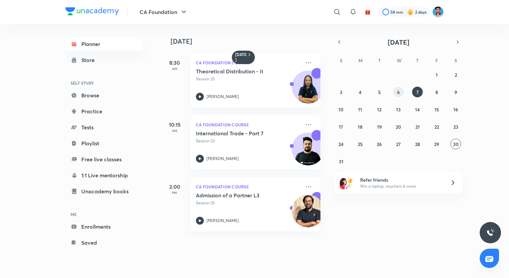
click at [395, 92] on button "6" at bounding box center [398, 92] width 11 height 11
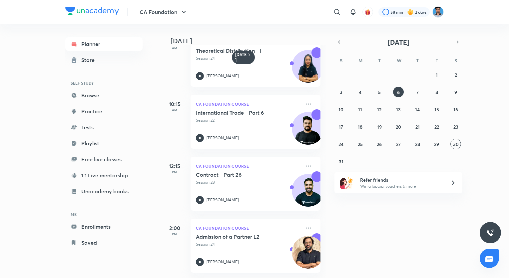
scroll to position [25, 0]
click at [384, 93] on button "5" at bounding box center [379, 92] width 11 height 11
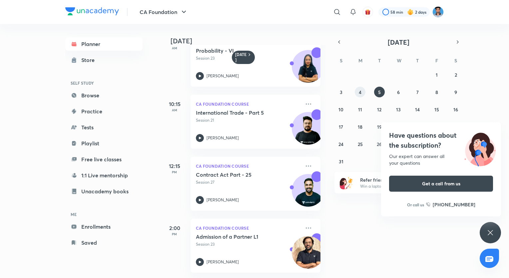
click at [359, 90] on abbr "4" at bounding box center [360, 92] width 3 height 6
click at [339, 91] on button "3" at bounding box center [341, 92] width 11 height 11
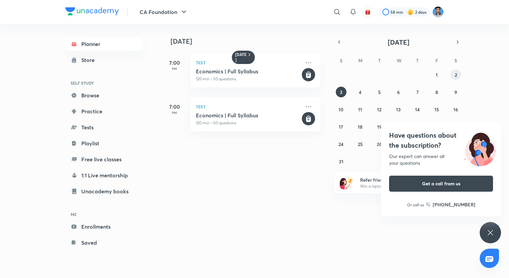
click at [459, 78] on button "2" at bounding box center [455, 74] width 11 height 11
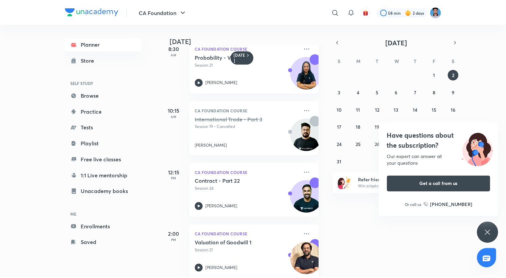
scroll to position [9, 0]
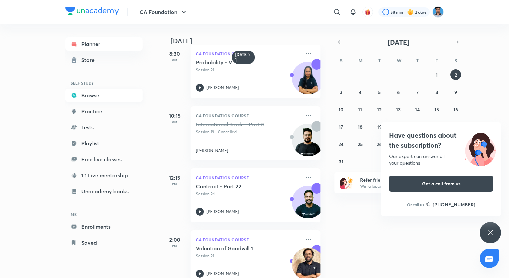
click at [93, 91] on link "Browse" at bounding box center [103, 95] width 77 height 13
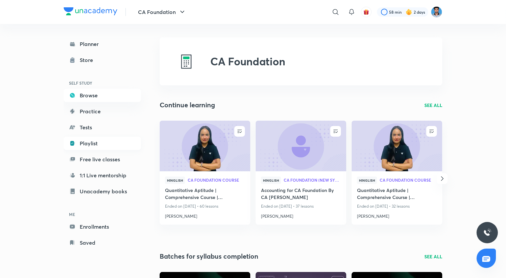
click at [84, 145] on link "Playlist" at bounding box center [102, 143] width 77 height 13
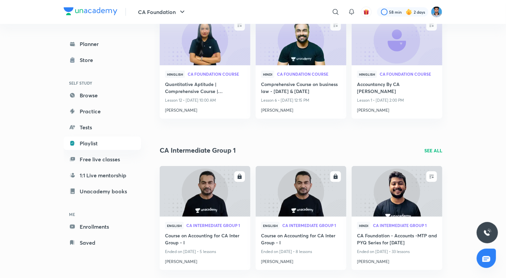
scroll to position [233, 0]
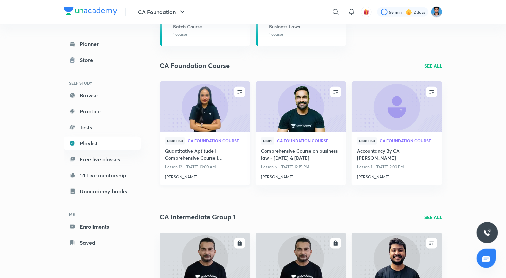
click at [187, 152] on h4 "Quantitative Aptitude | Comprehensive Course | Shivani Sharma" at bounding box center [205, 154] width 80 height 15
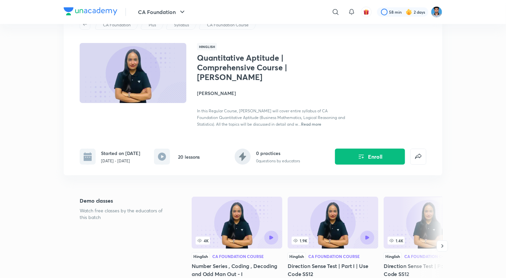
scroll to position [100, 0]
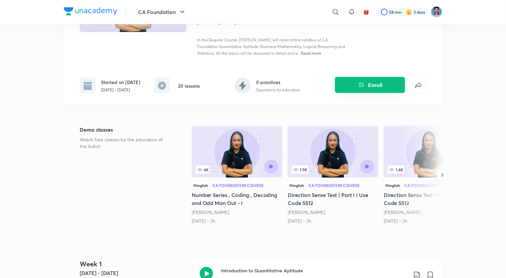
click at [358, 89] on icon "Enroll" at bounding box center [361, 85] width 8 height 8
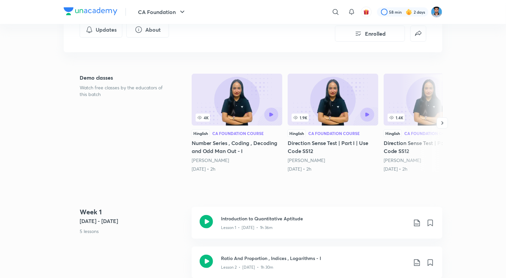
scroll to position [67, 0]
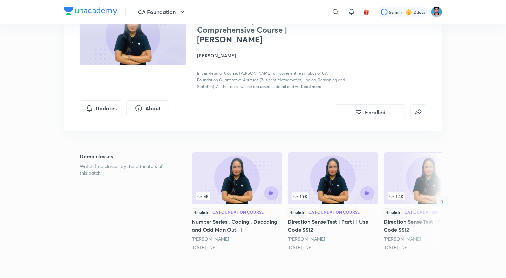
click at [446, 198] on button "button" at bounding box center [441, 201] width 11 height 11
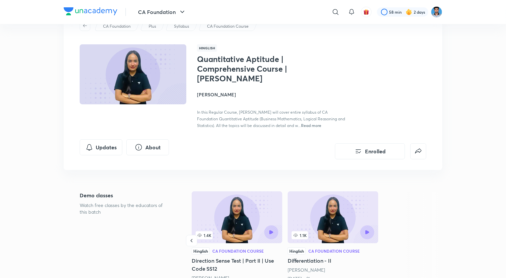
scroll to position [0, 0]
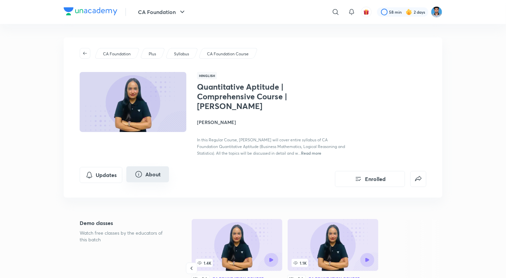
click at [160, 178] on button "About" at bounding box center [147, 174] width 43 height 16
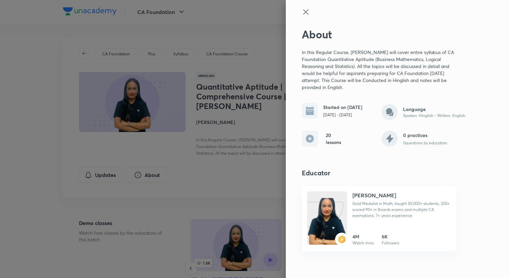
click at [306, 14] on icon at bounding box center [306, 12] width 8 height 8
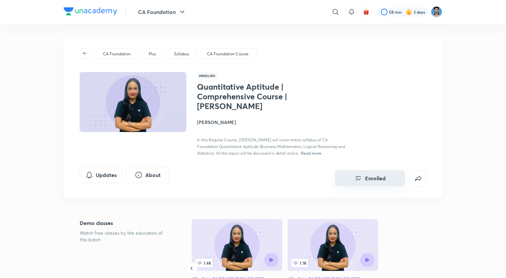
click at [357, 178] on icon "Enrolled" at bounding box center [357, 179] width 5 height 4
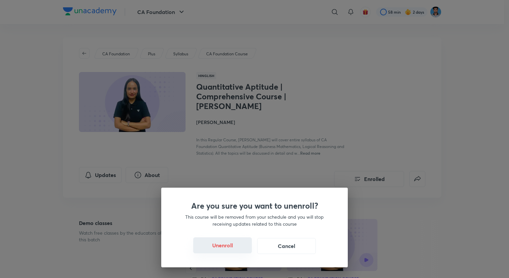
click at [207, 244] on button "Unenroll" at bounding box center [222, 245] width 59 height 16
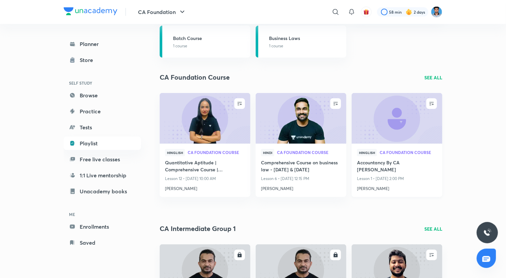
scroll to position [233, 0]
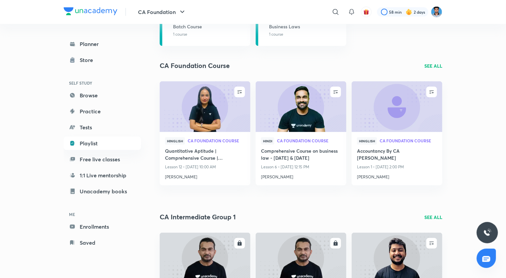
click at [429, 65] on p "SEE ALL" at bounding box center [433, 65] width 18 height 7
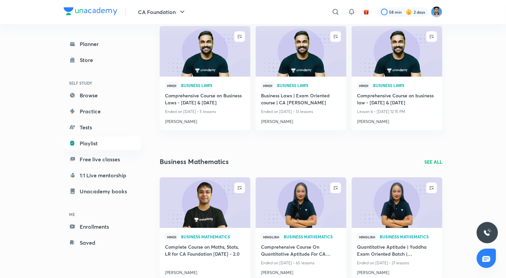
scroll to position [433, 0]
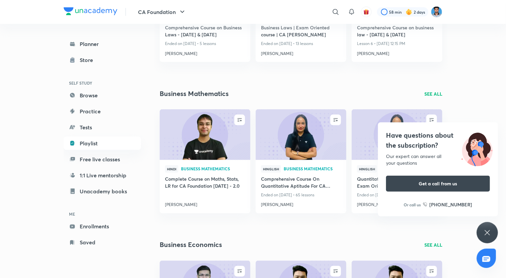
click at [486, 239] on div "Have questions about the subscription? Our expert can answer all your questions…" at bounding box center [486, 232] width 21 height 21
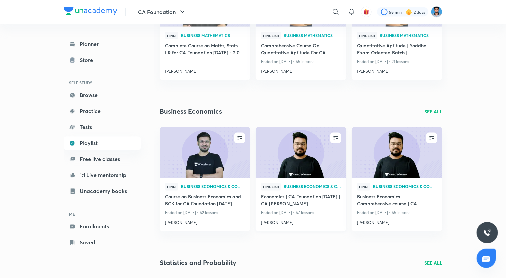
scroll to position [599, 0]
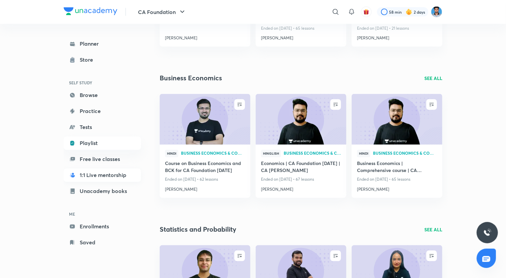
click at [89, 169] on link "1:1 Live mentorship" at bounding box center [102, 175] width 77 height 13
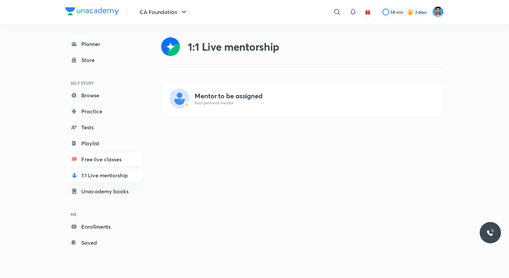
click at [93, 160] on link "Free live classes" at bounding box center [103, 159] width 77 height 13
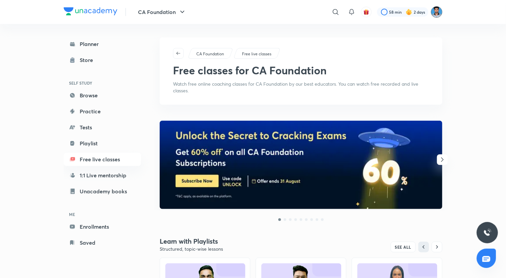
click at [437, 13] on img at bounding box center [436, 11] width 11 height 11
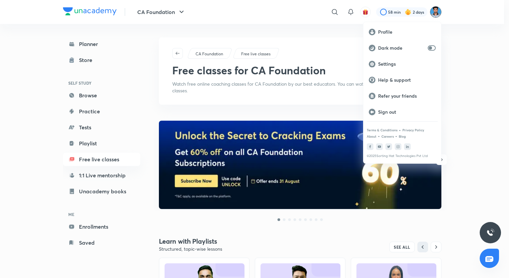
click at [490, 255] on icon at bounding box center [489, 259] width 8 height 8
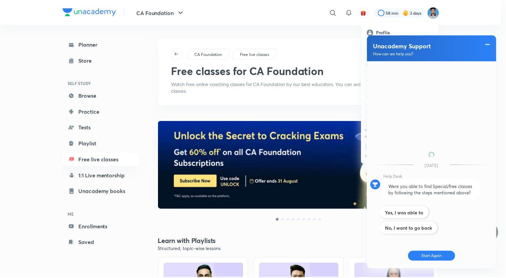
scroll to position [390, 0]
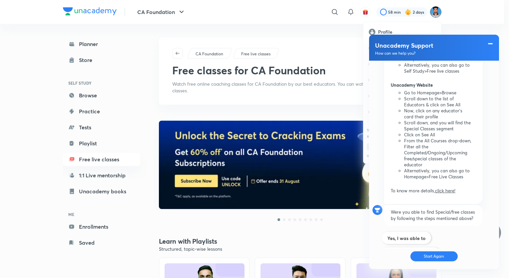
click at [490, 41] on span at bounding box center [490, 44] width 7 height 8
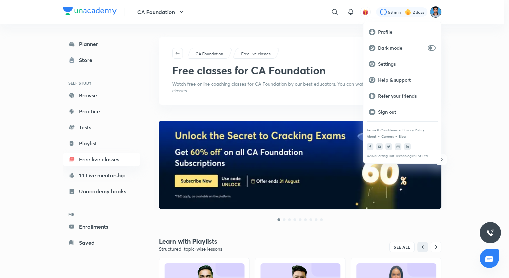
click at [490, 238] on div at bounding box center [254, 139] width 509 height 278
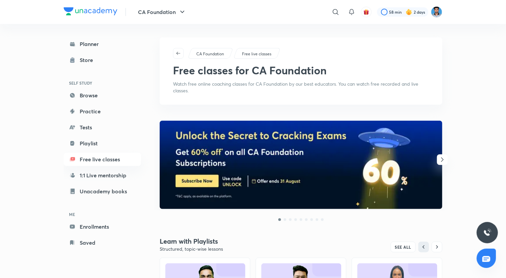
click at [484, 232] on img at bounding box center [487, 232] width 8 height 8
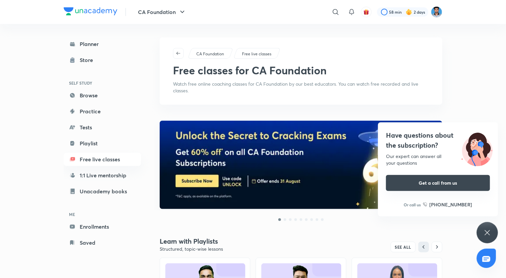
click at [460, 180] on button "Get a call from us" at bounding box center [438, 183] width 104 height 16
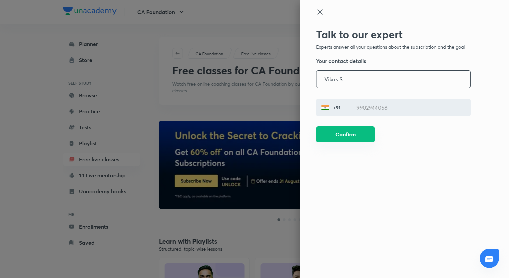
click at [352, 133] on button "Confirm" at bounding box center [345, 134] width 59 height 16
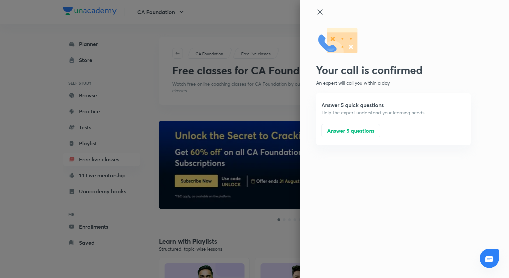
click at [318, 7] on div "Your call is confirmed An expert will call you within a day Answer 5 quick ques…" at bounding box center [404, 139] width 209 height 278
click at [320, 10] on icon at bounding box center [320, 12] width 8 height 8
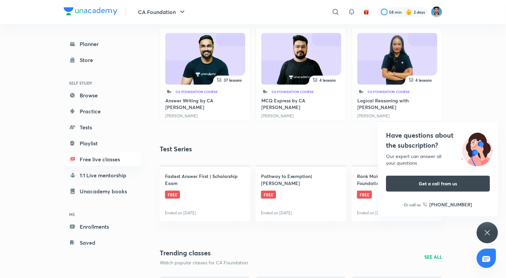
scroll to position [230, 0]
click at [484, 228] on icon at bounding box center [487, 232] width 8 height 8
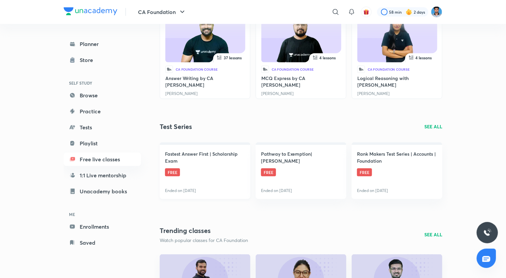
scroll to position [297, 0]
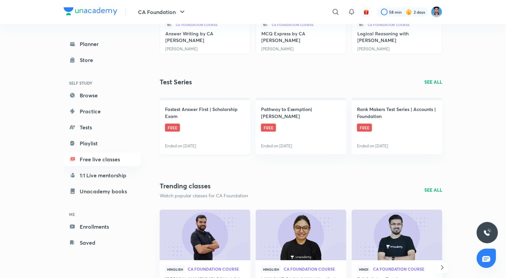
click at [182, 111] on h4 "Fastest Answer First | Scholarship Exam" at bounding box center [205, 113] width 80 height 14
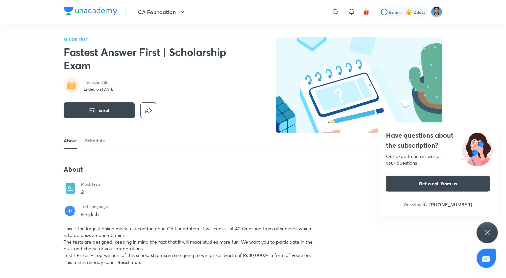
click at [95, 7] on div "CA Foundation ​ 58 min 2 days" at bounding box center [253, 12] width 378 height 24
click at [97, 7] on img at bounding box center [91, 11] width 54 height 8
